Goal: Task Accomplishment & Management: Use online tool/utility

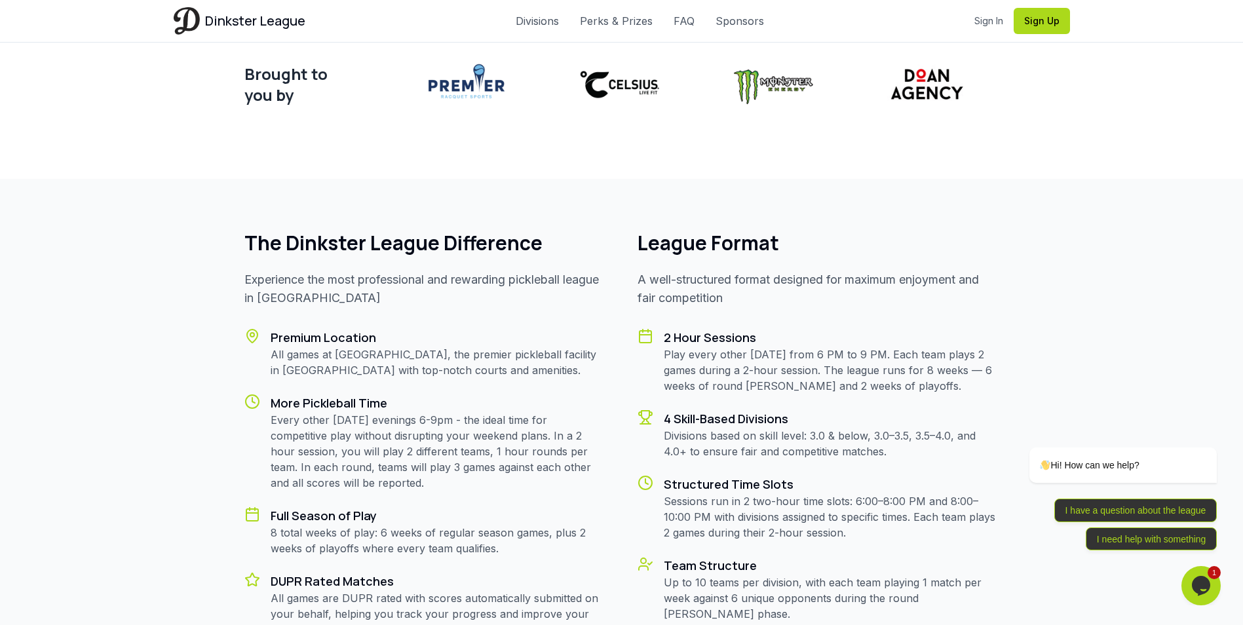
scroll to position [1048, 0]
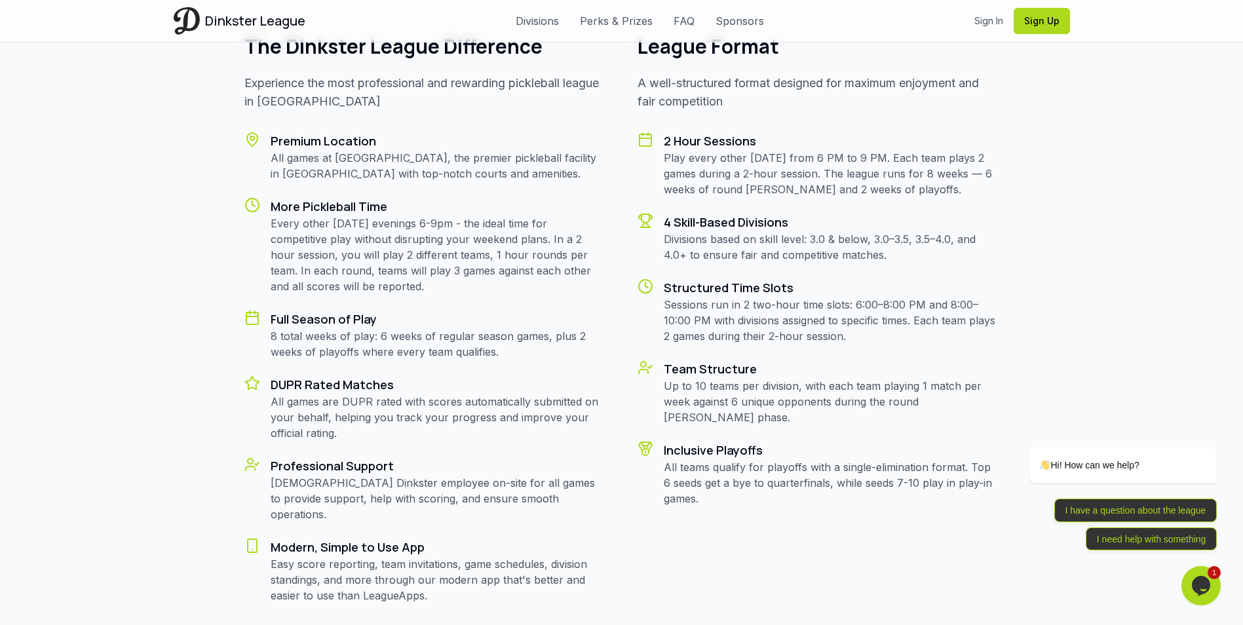
click at [607, 339] on div "The Dinkster League Difference Experience the most professional and rewarding p…" at bounding box center [621, 319] width 755 height 569
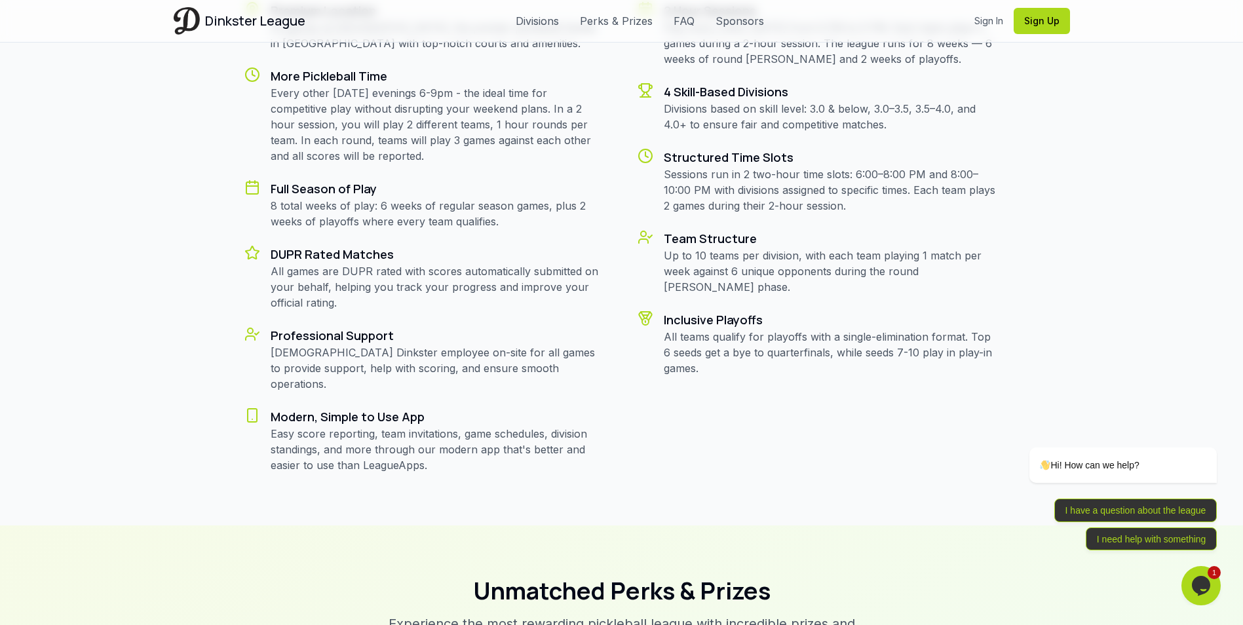
scroll to position [1179, 0]
click at [693, 328] on p "All teams qualify for playoffs with a single-elimination format. Top 6 seeds ge…" at bounding box center [831, 351] width 335 height 47
drag, startPoint x: 693, startPoint y: 318, endPoint x: 686, endPoint y: 332, distance: 15.8
click at [686, 332] on p "All teams qualify for playoffs with a single-elimination format. Top 6 seeds ge…" at bounding box center [831, 351] width 335 height 47
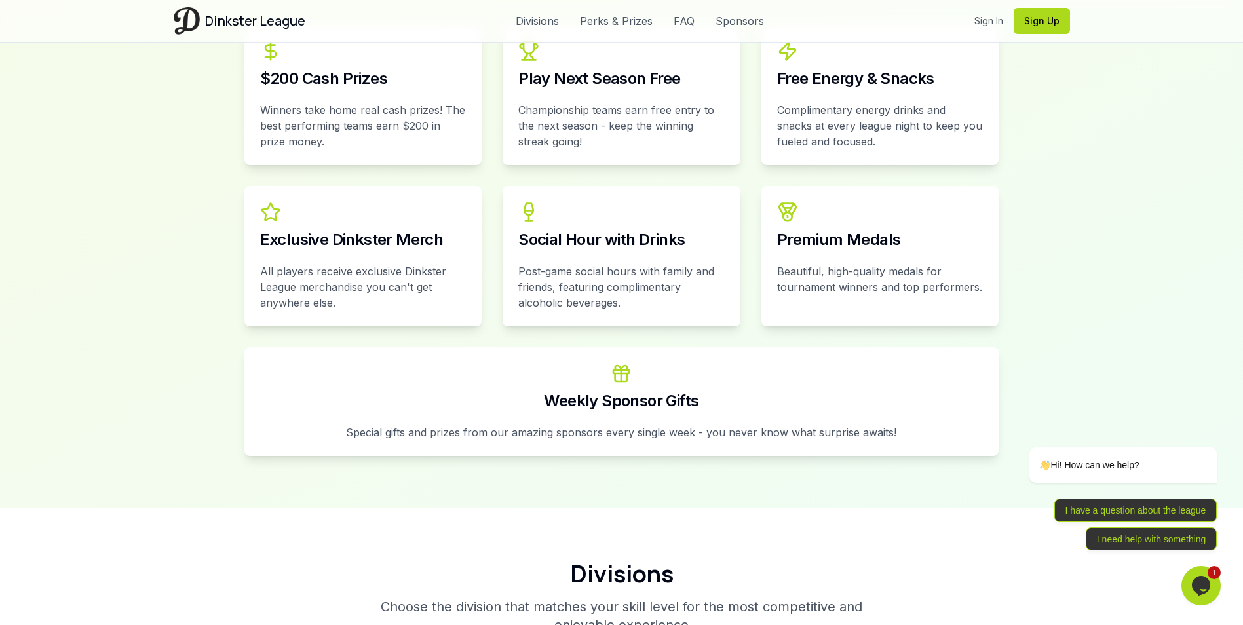
scroll to position [1655, 0]
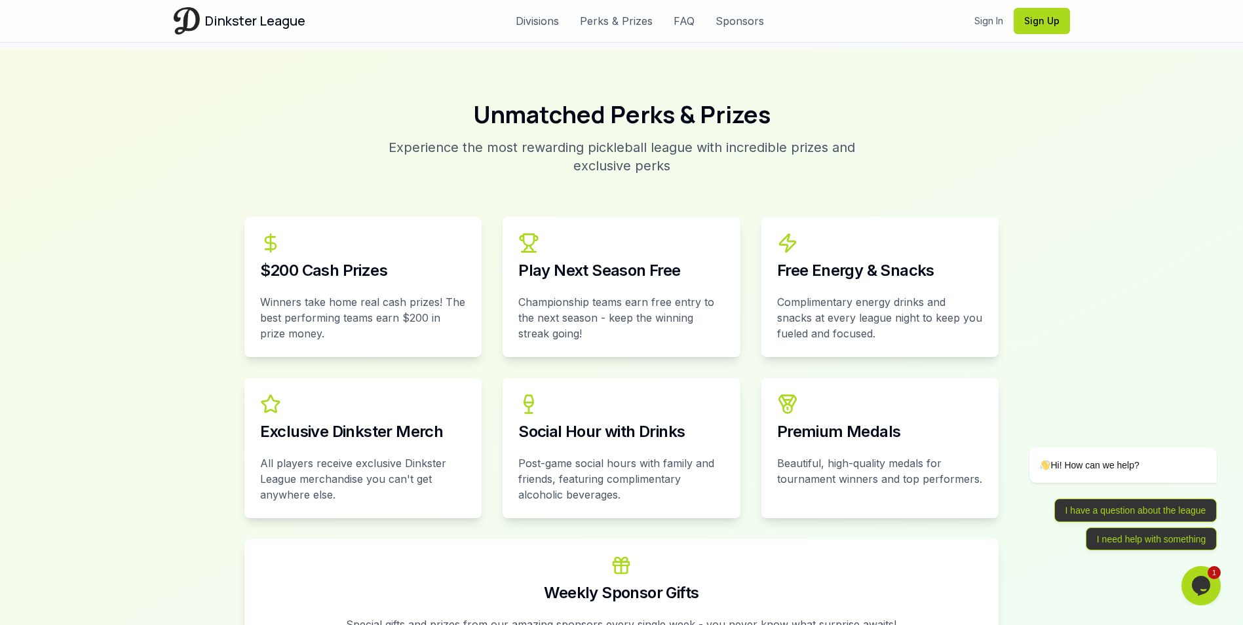
click at [626, 263] on div "Play Next Season Free" at bounding box center [621, 271] width 206 height 16
click at [696, 294] on p "Championship teams earn free entry to the next season - keep the winning streak…" at bounding box center [621, 317] width 206 height 47
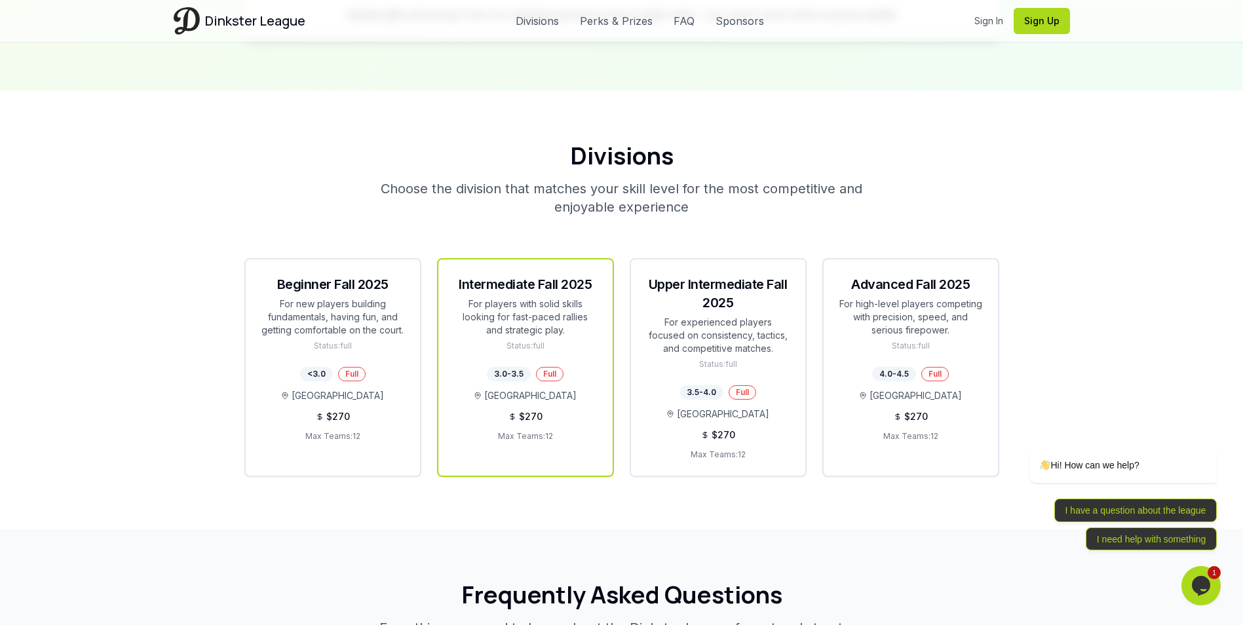
scroll to position [2441, 0]
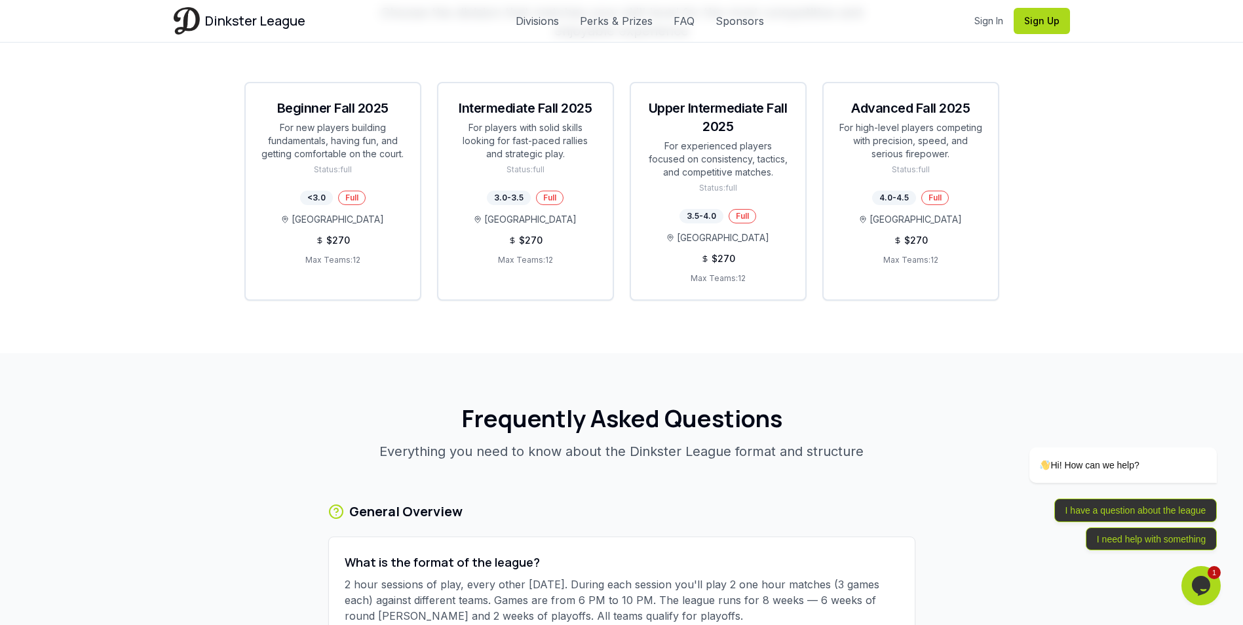
click at [607, 302] on section "Divisions Choose the division that matches your skill level for the most compet…" at bounding box center [621, 133] width 1243 height 439
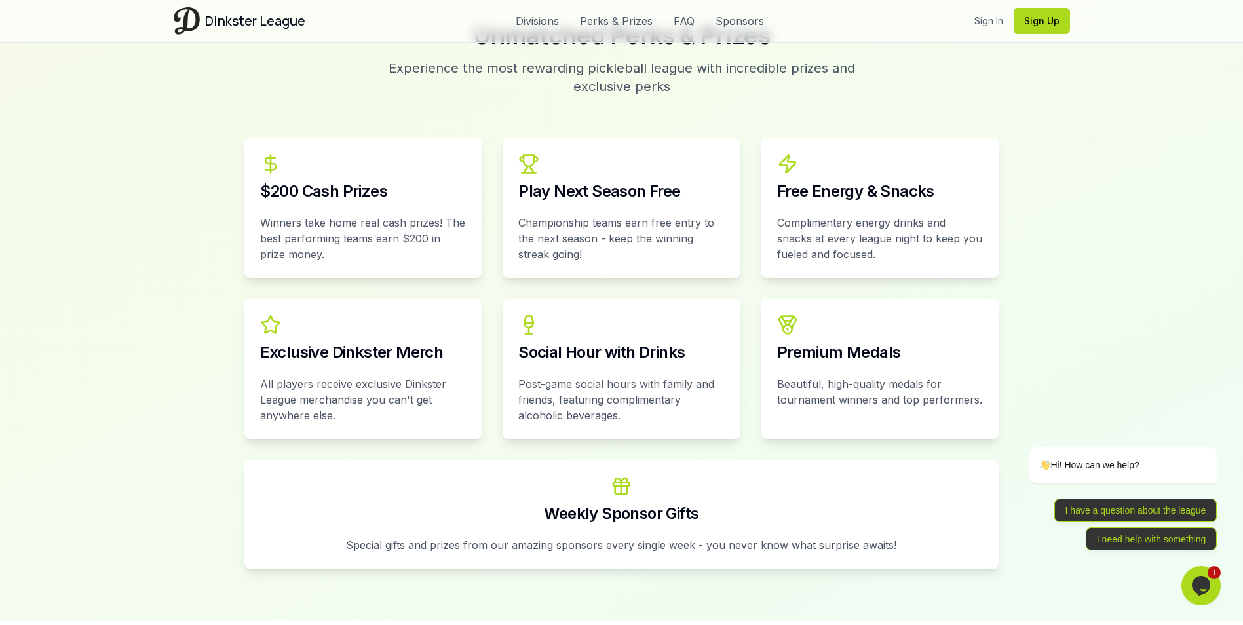
scroll to position [1589, 0]
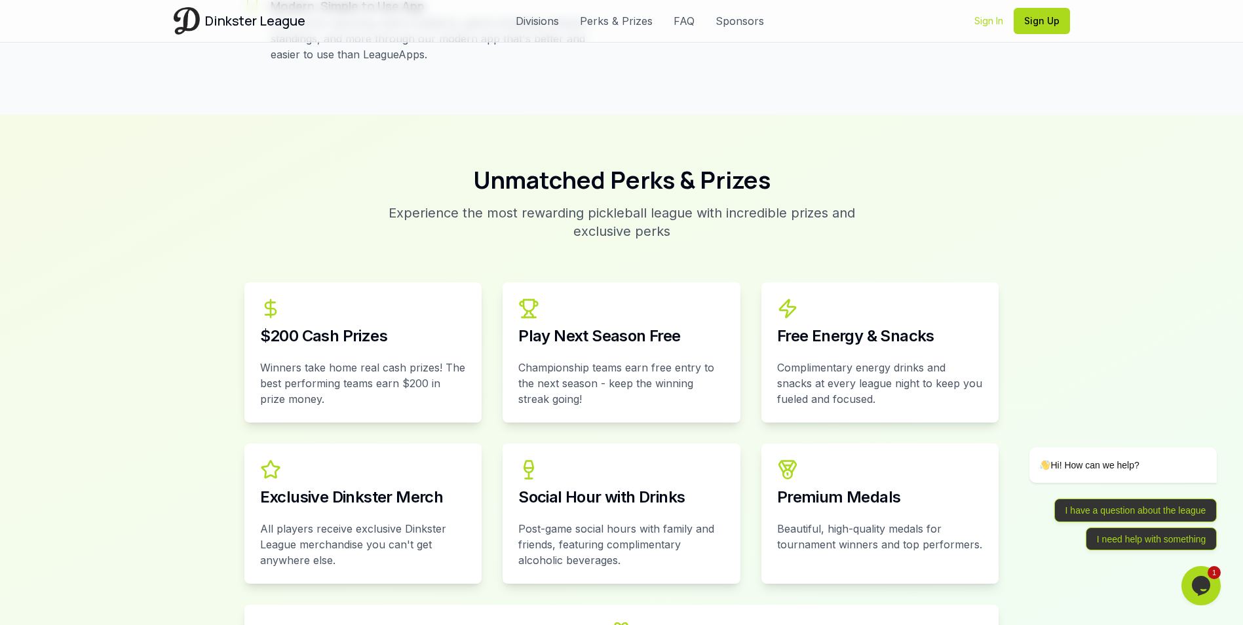
click at [998, 20] on link "Sign In" at bounding box center [988, 20] width 29 height 13
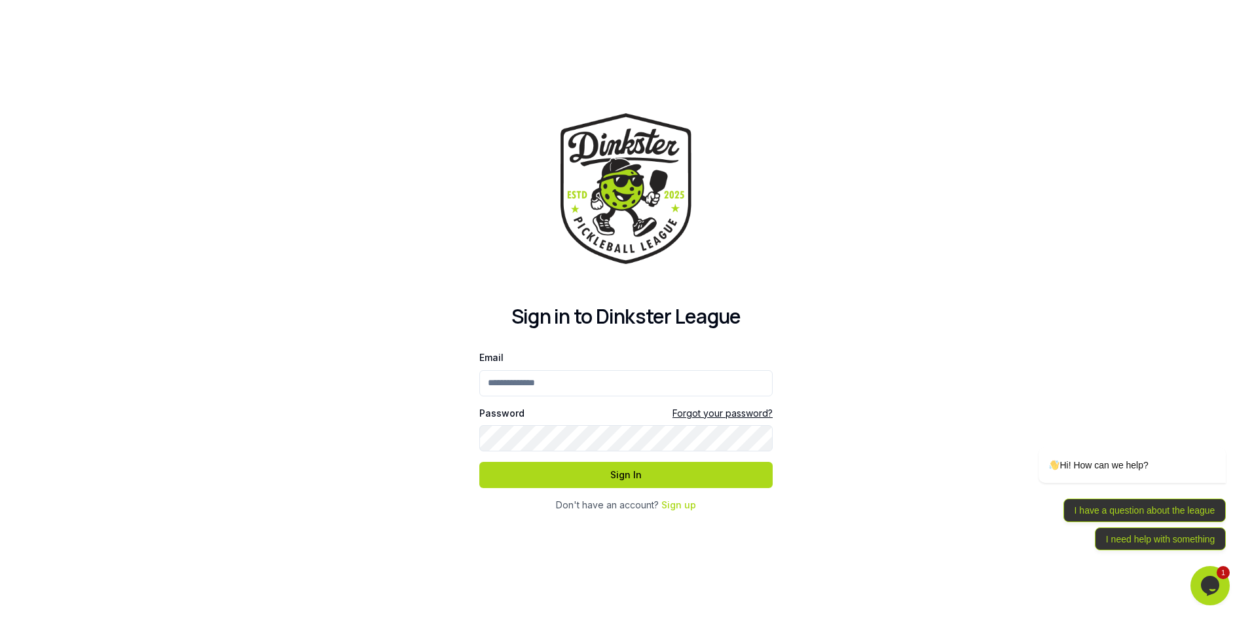
click at [529, 373] on input "Email" at bounding box center [625, 383] width 293 height 26
type input "**********"
click at [479, 462] on button "Sign In" at bounding box center [625, 475] width 293 height 26
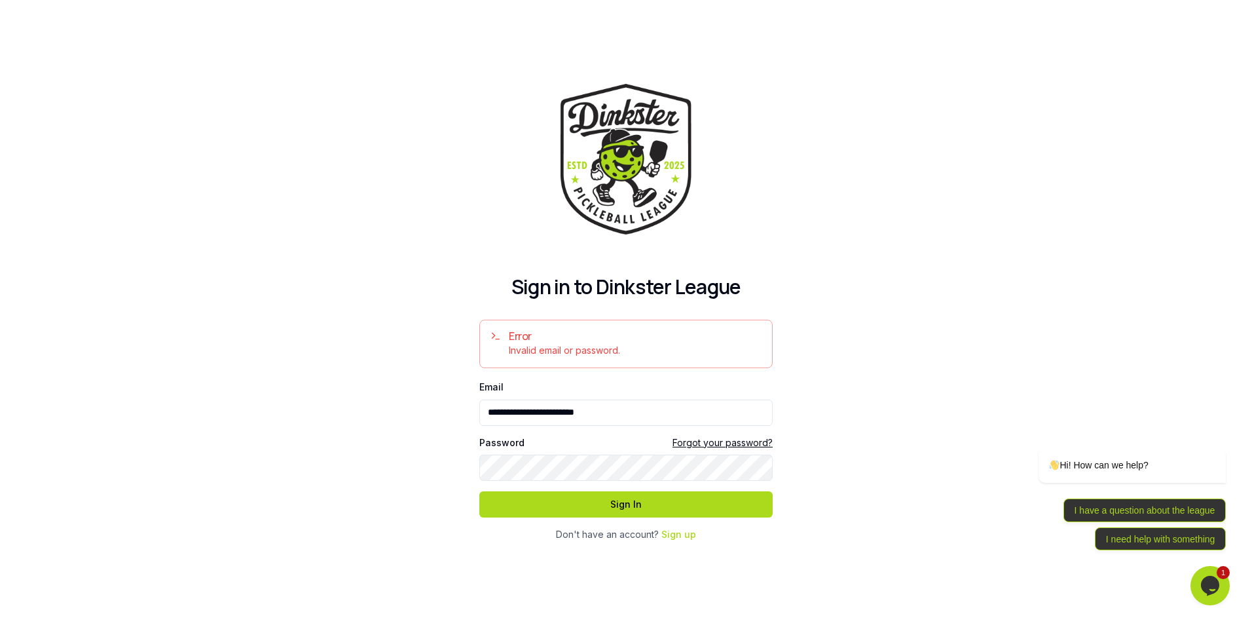
click at [479, 491] on button "Sign In" at bounding box center [625, 504] width 293 height 26
click at [566, 500] on button "Sign In" at bounding box center [625, 504] width 293 height 26
click at [552, 410] on input "Email" at bounding box center [625, 413] width 293 height 26
type input "**********"
click at [556, 495] on button "Sign In" at bounding box center [625, 504] width 293 height 26
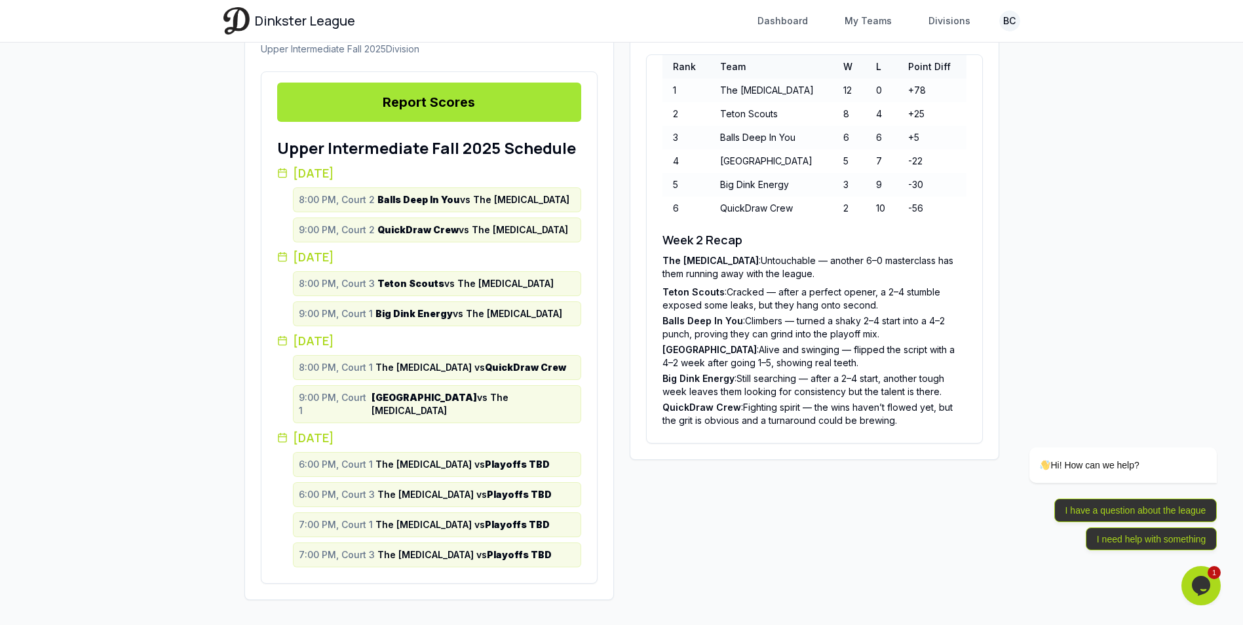
scroll to position [385, 0]
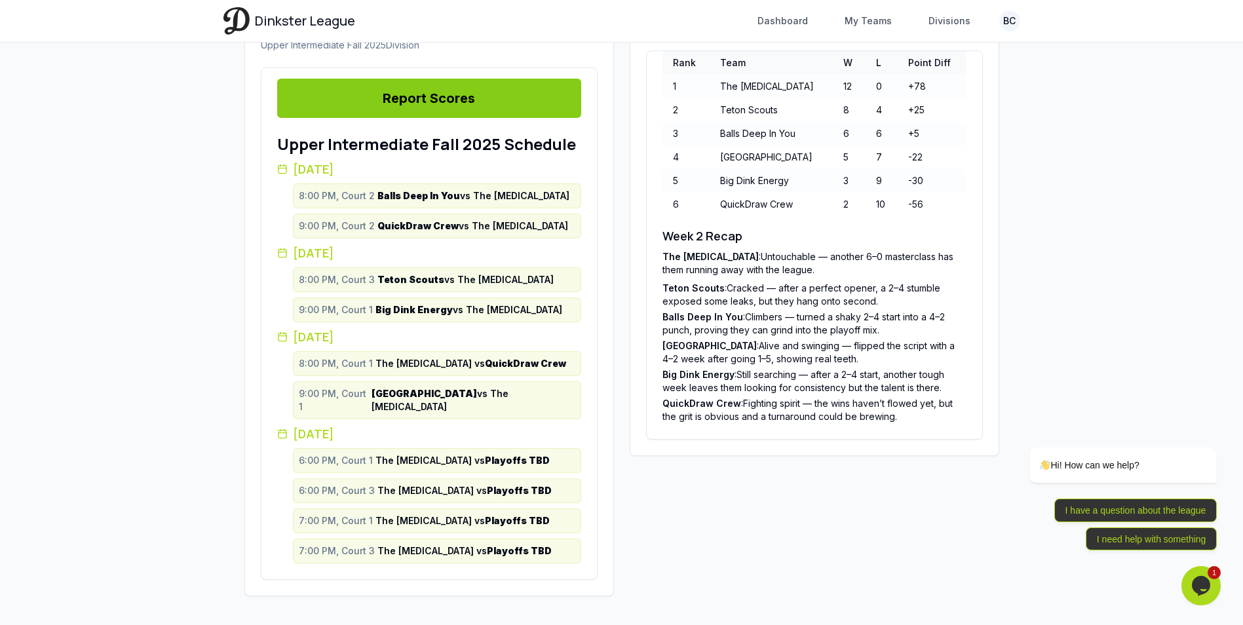
click at [457, 115] on link "Report Scores" at bounding box center [429, 98] width 304 height 39
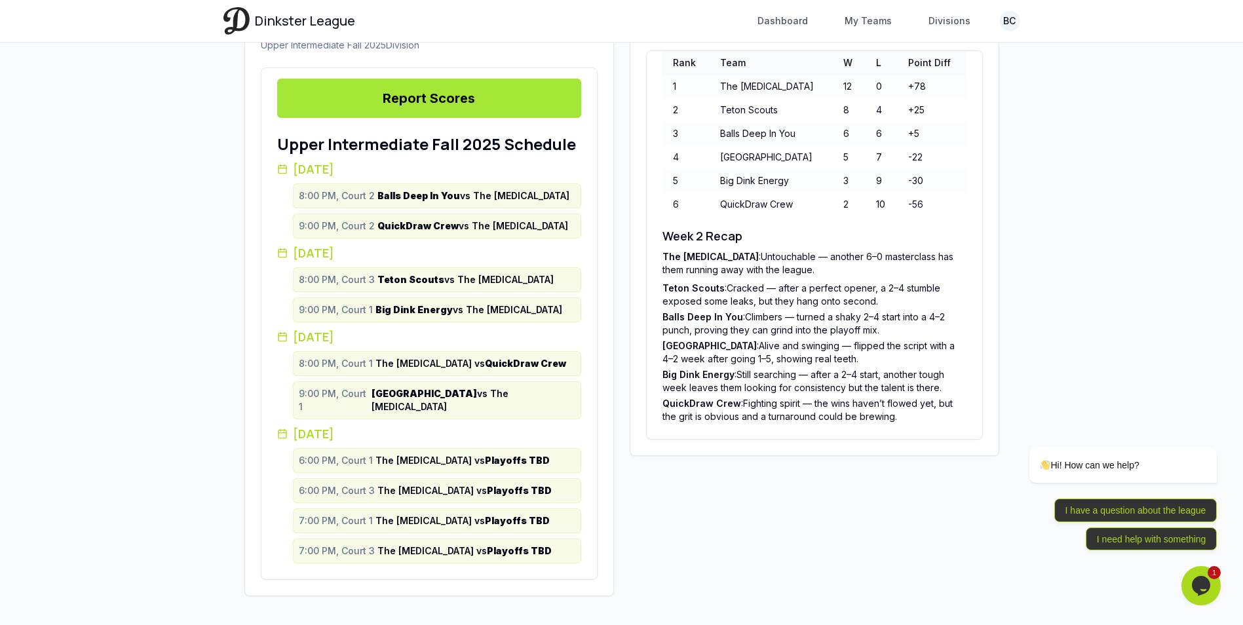
scroll to position [319, 0]
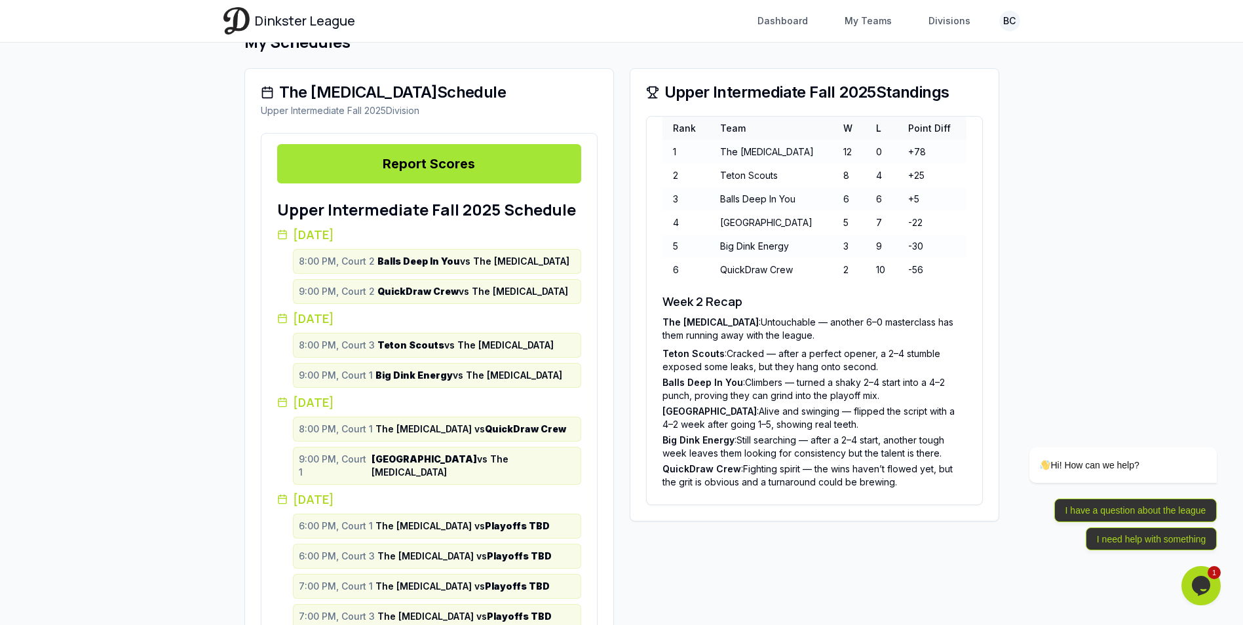
click at [430, 341] on strong "Teton Scouts" at bounding box center [410, 344] width 67 height 11
click at [413, 365] on div "9:00 PM, Court 1 Big Dink Energy vs The [MEDICAL_DATA]" at bounding box center [437, 375] width 288 height 25
